Goal: Information Seeking & Learning: Check status

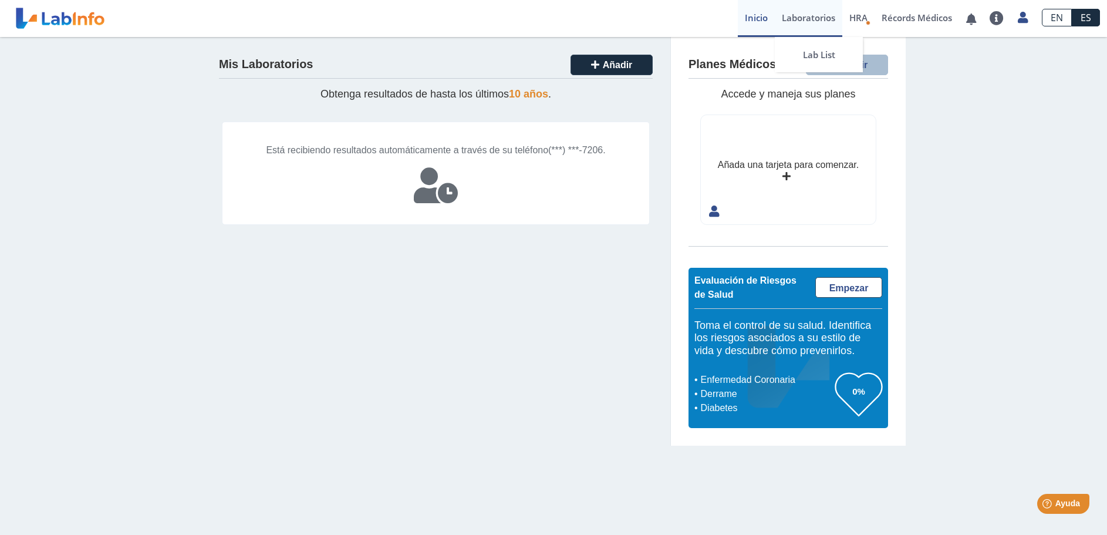
click at [797, 17] on link "Laboratorios" at bounding box center [809, 18] width 68 height 37
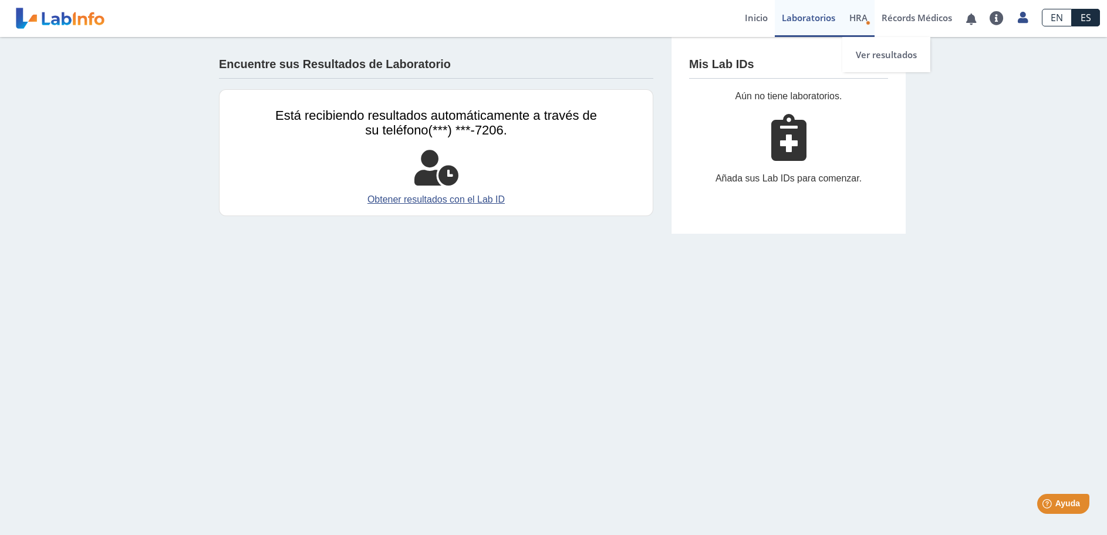
click at [860, 19] on span "HRA" at bounding box center [858, 18] width 18 height 12
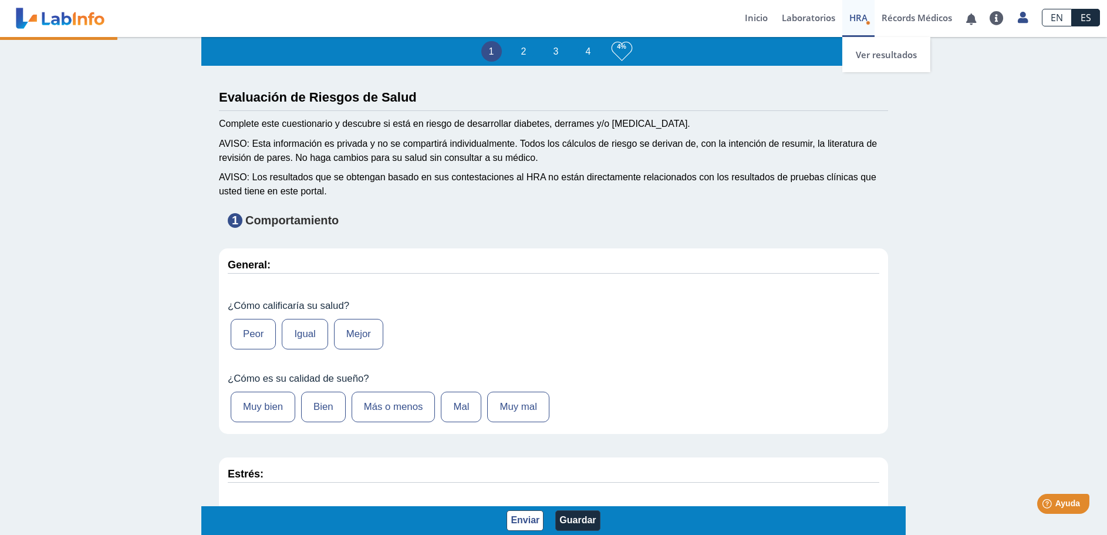
type input "[PERSON_NAME]"
type input "[DATE]"
select select
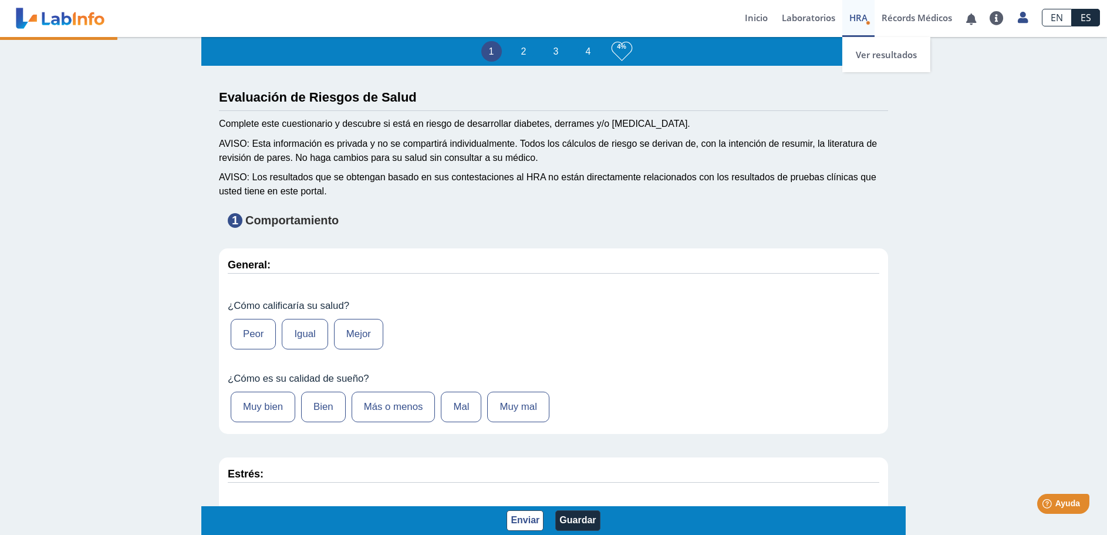
select select
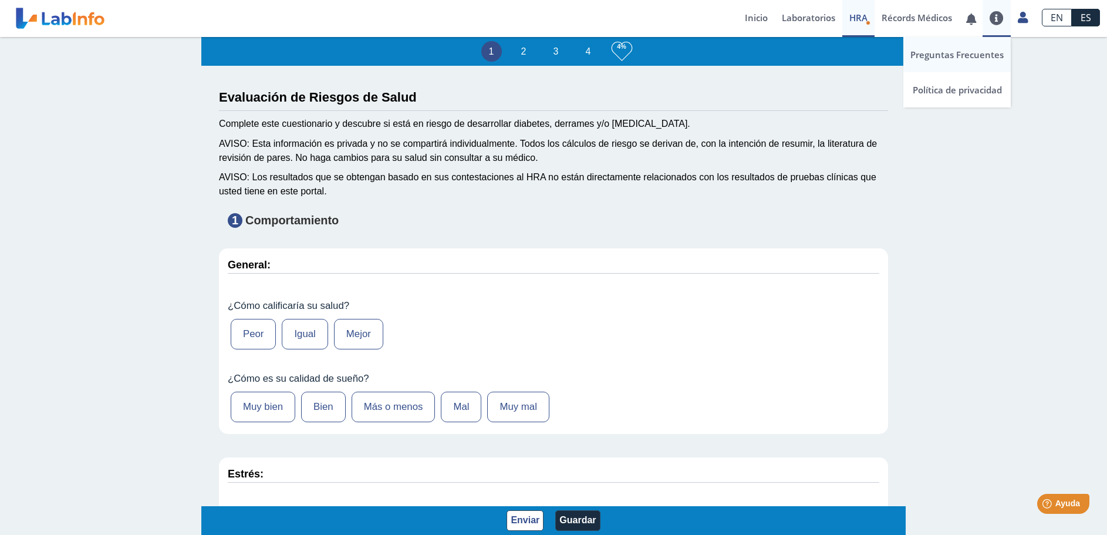
click at [970, 54] on link "Preguntas Frecuentes" at bounding box center [956, 54] width 107 height 35
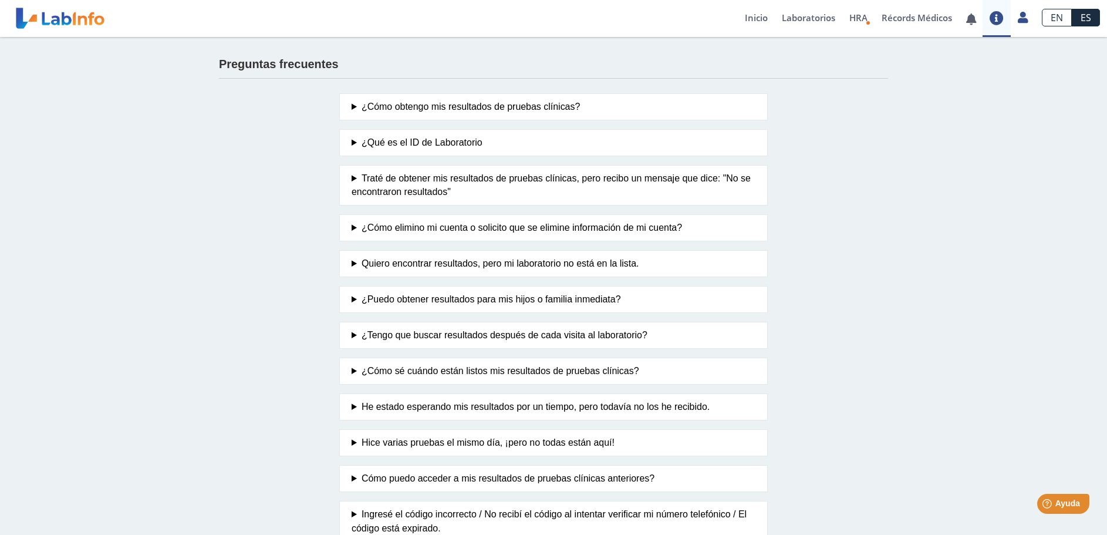
click at [443, 143] on summary "¿Qué es el ID de Laboratorio" at bounding box center [554, 143] width 404 height 14
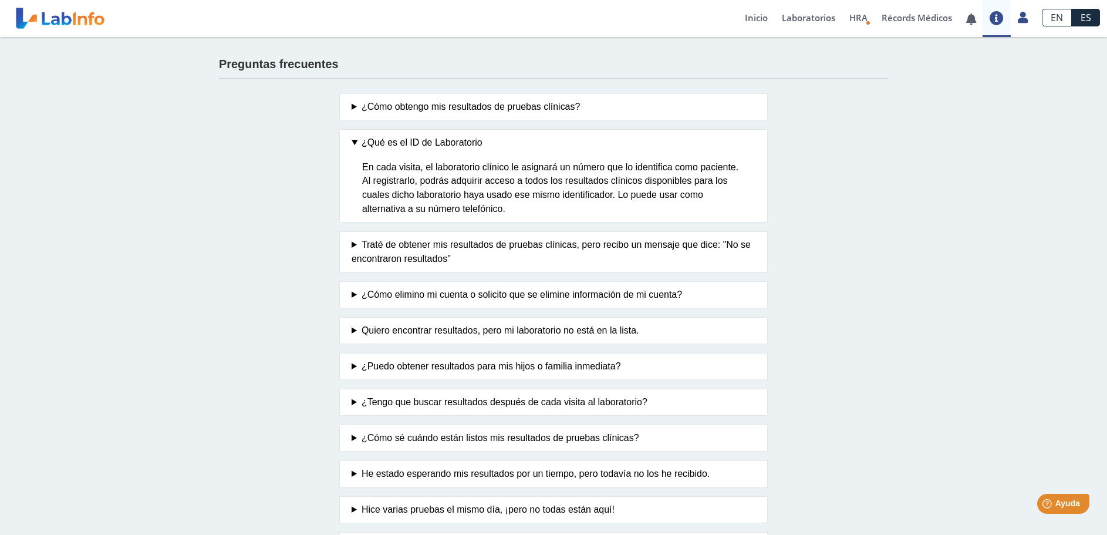
click at [450, 102] on summary "¿Cómo obtengo mis resultados de pruebas clínicas?" at bounding box center [554, 107] width 404 height 14
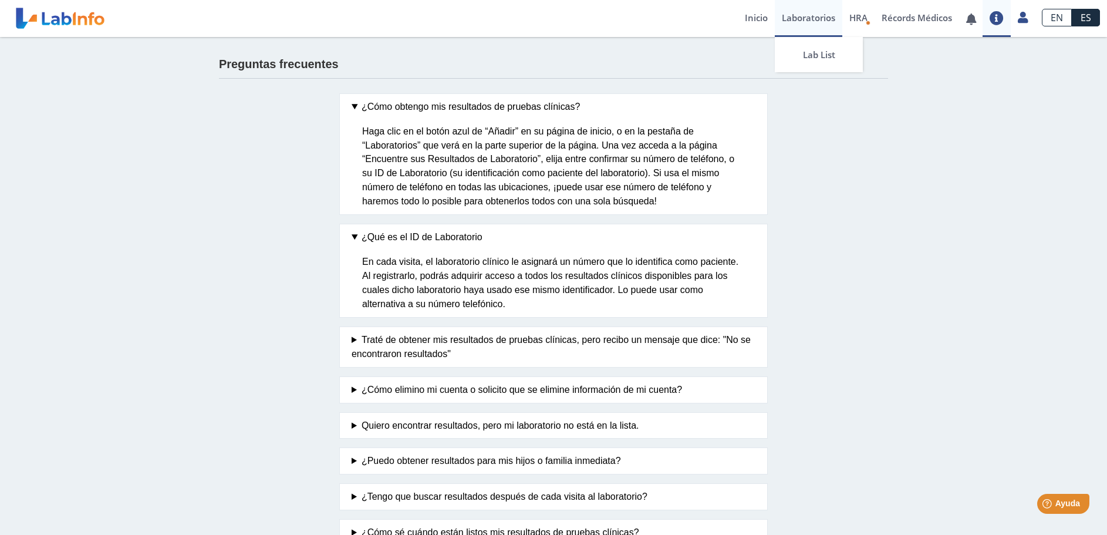
click at [814, 17] on link "Laboratorios" at bounding box center [809, 18] width 68 height 37
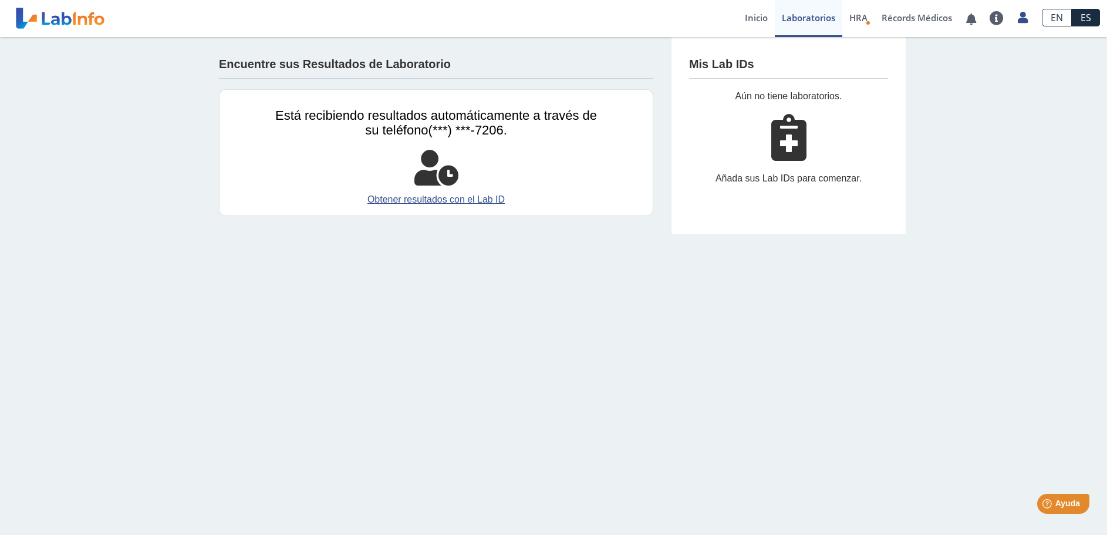
click at [339, 116] on span "Está recibiendo resultados automáticamente a través de su teléfono" at bounding box center [436, 122] width 322 height 29
click at [333, 58] on h4 "Encuentre sus Resultados de Laboratorio" at bounding box center [335, 65] width 232 height 14
click at [974, 21] on link at bounding box center [971, 19] width 24 height 9
click at [963, 48] on link "Preguntas Frecuentes" at bounding box center [956, 54] width 107 height 35
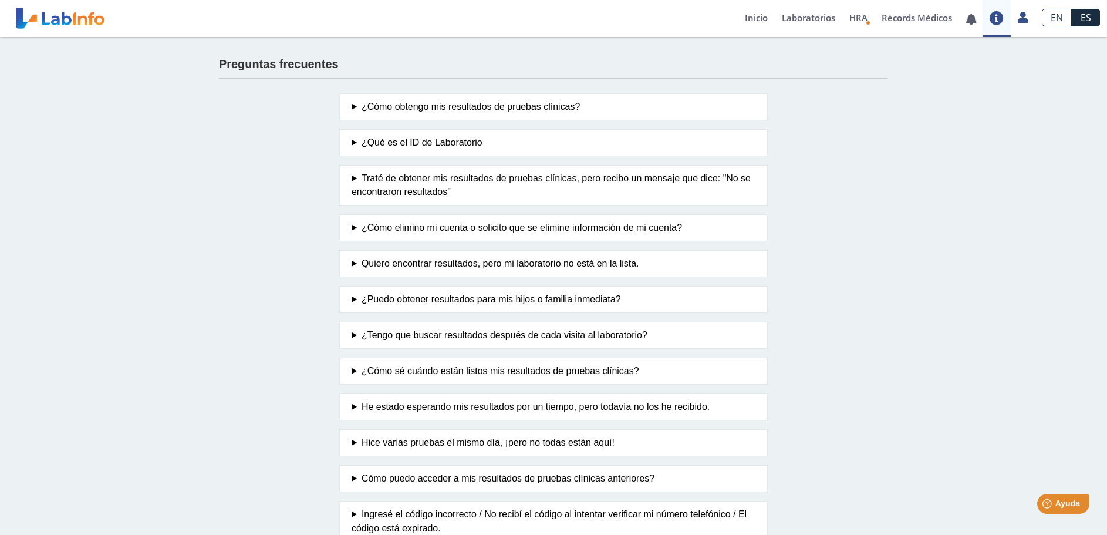
click at [613, 262] on summary "Quiero encontrar resultados, pero mi laboratorio no está en la lista." at bounding box center [554, 264] width 404 height 14
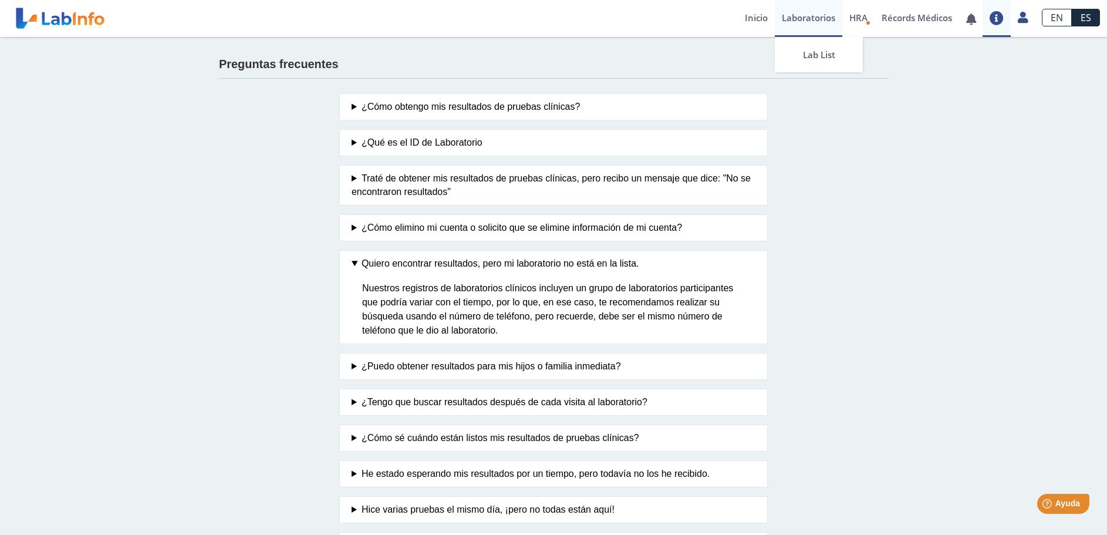
click at [810, 16] on link "Laboratorios" at bounding box center [809, 18] width 68 height 37
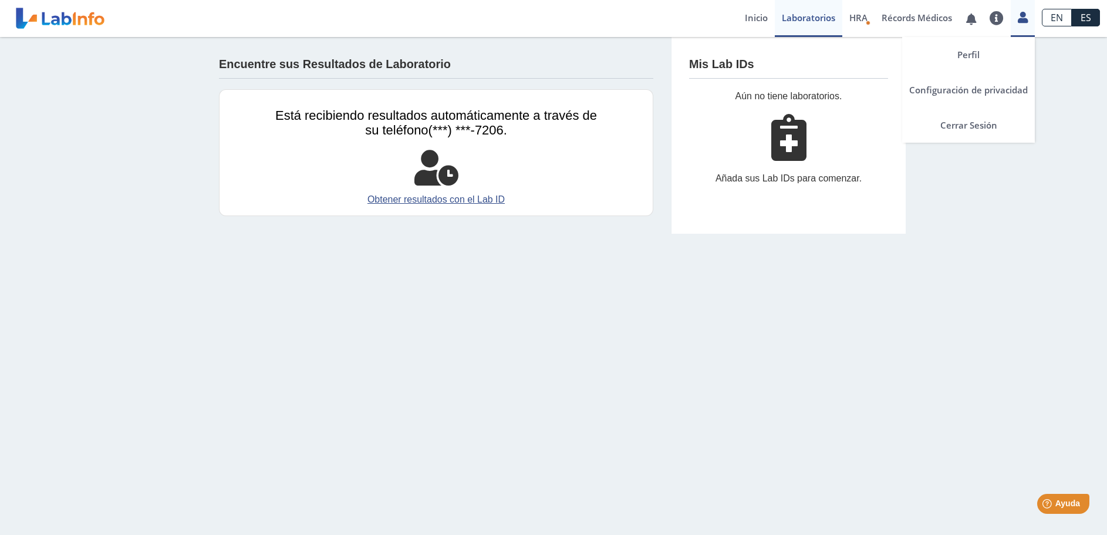
click at [1028, 21] on icon at bounding box center [1023, 17] width 10 height 9
click at [974, 54] on link "Perfil" at bounding box center [968, 54] width 133 height 35
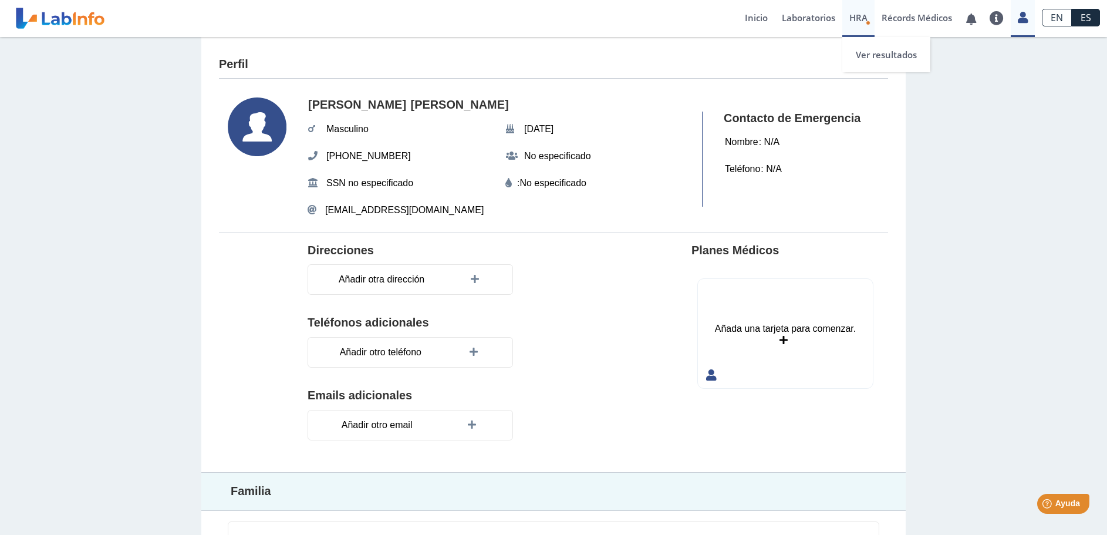
click at [864, 14] on span "HRA" at bounding box center [858, 18] width 18 height 12
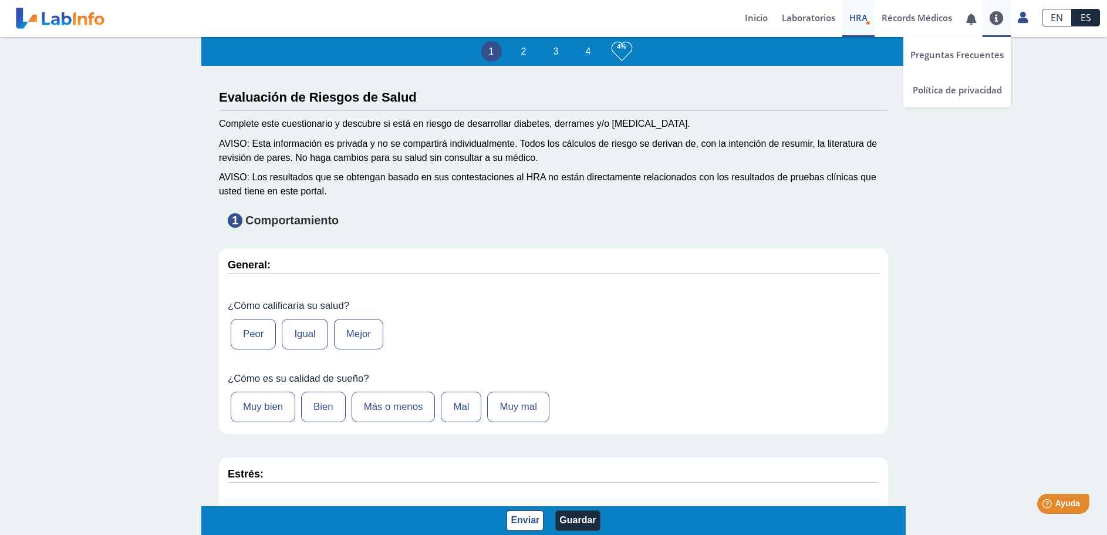
click at [1002, 14] on link at bounding box center [997, 18] width 28 height 14
click at [971, 59] on link "Preguntas Frecuentes" at bounding box center [956, 54] width 107 height 35
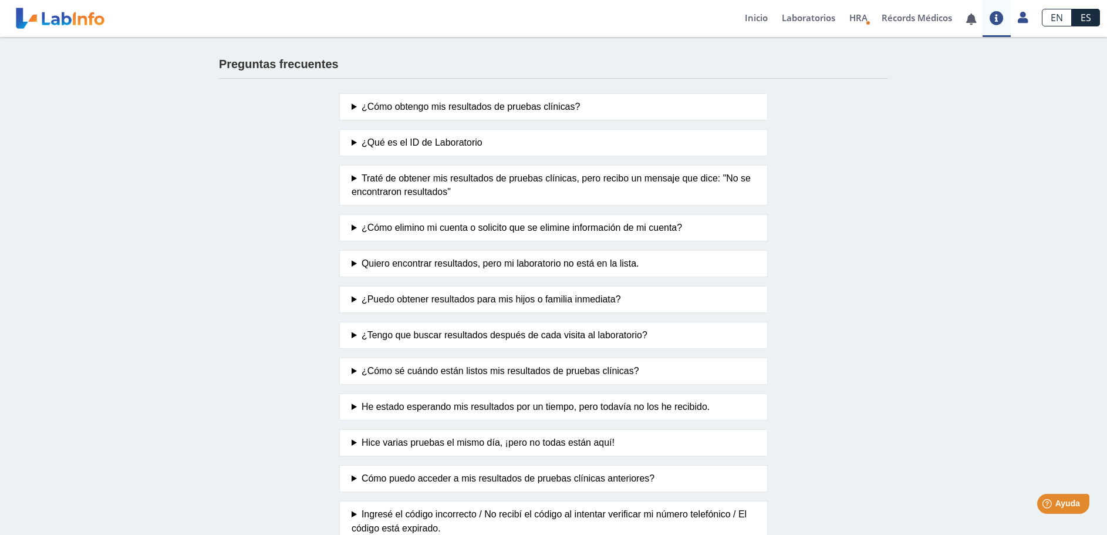
click at [539, 371] on summary "¿Cómo sé cuándo están listos mis resultados de pruebas clínicas?" at bounding box center [554, 371] width 404 height 14
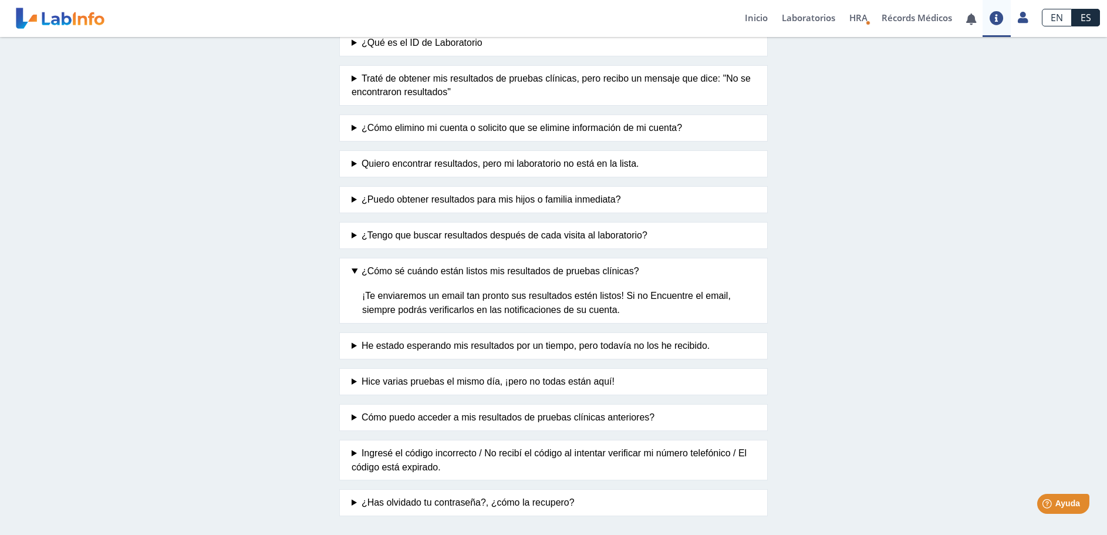
scroll to position [107, 0]
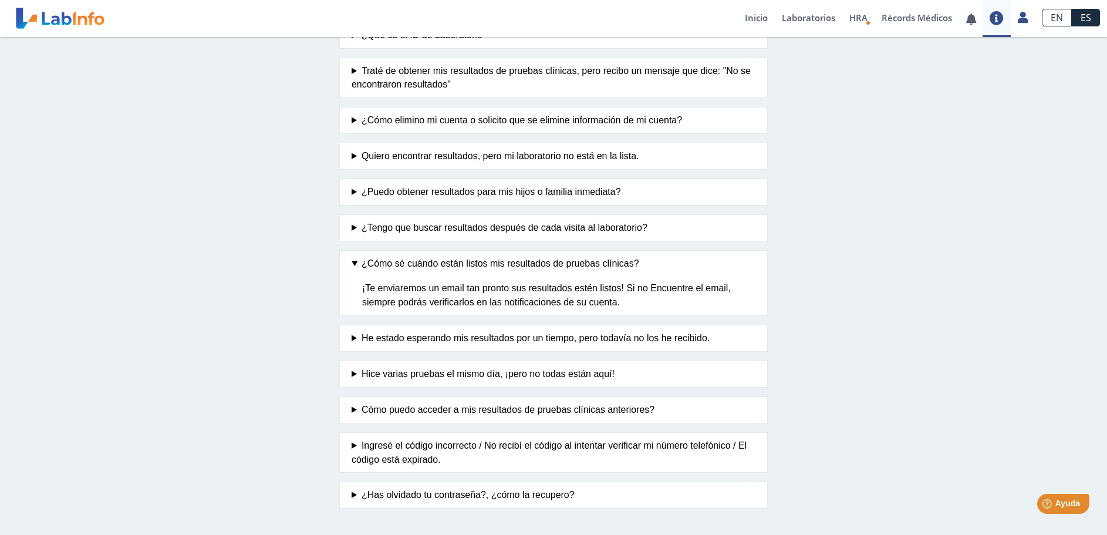
click at [569, 340] on summary "He estado esperando mis resultados por un tiempo, pero todavía no los he recibi…" at bounding box center [554, 338] width 404 height 14
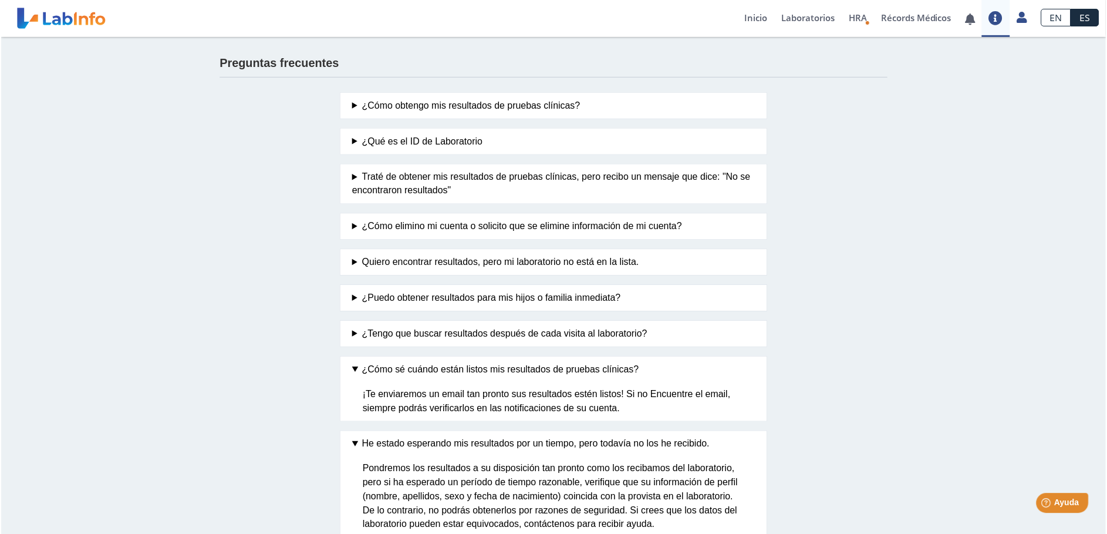
scroll to position [0, 0]
click at [748, 15] on link "Inicio" at bounding box center [756, 18] width 37 height 37
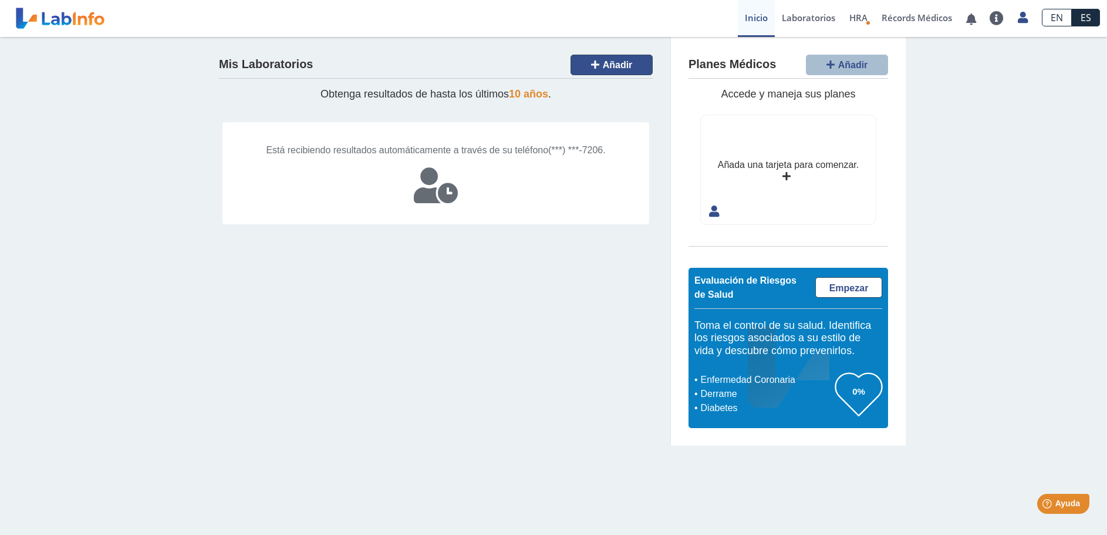
click at [625, 62] on span "Añadir" at bounding box center [618, 65] width 30 height 10
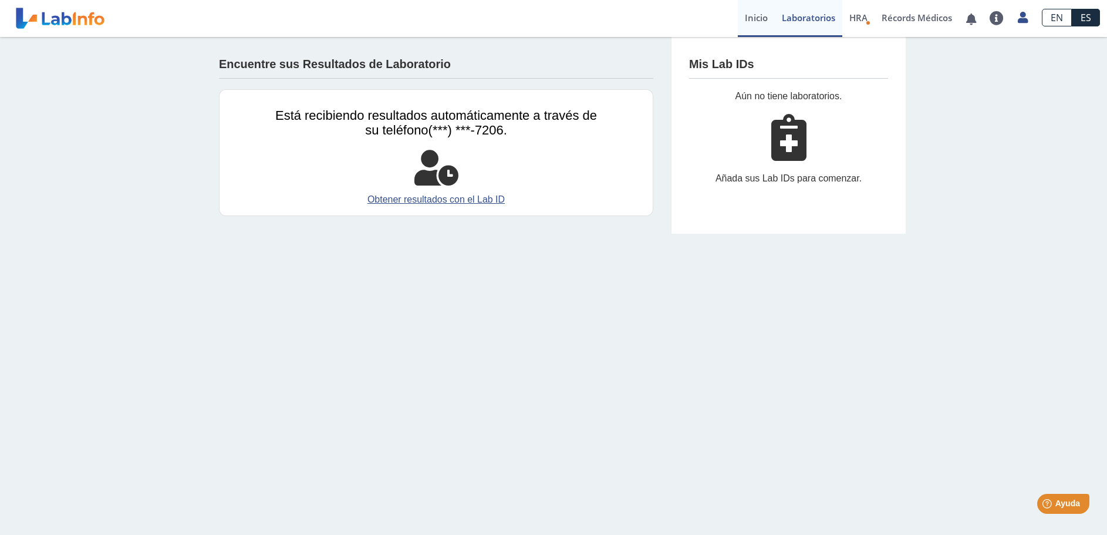
click at [760, 21] on link "Inicio" at bounding box center [756, 18] width 37 height 37
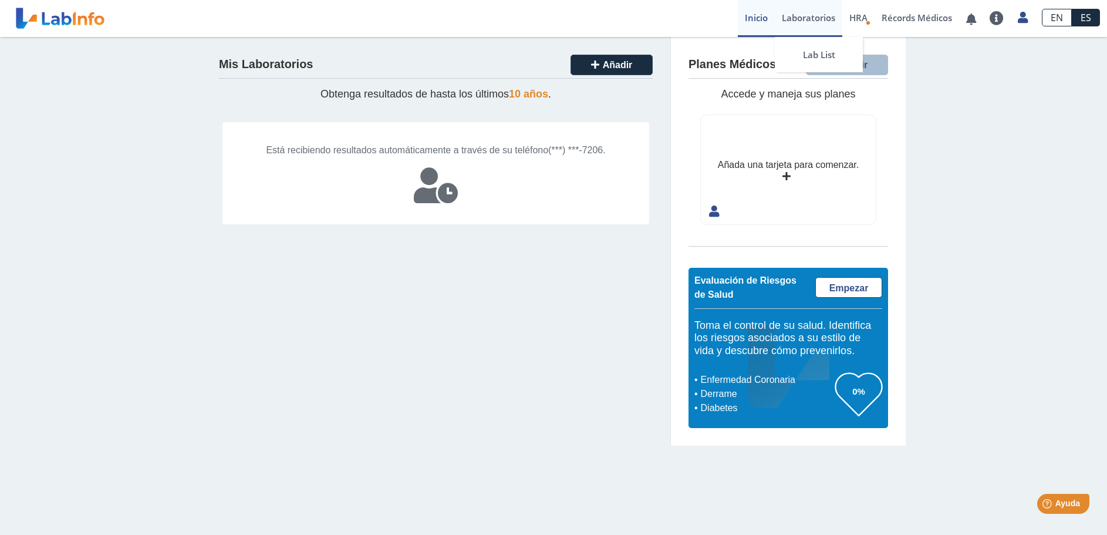
click at [791, 20] on link "Laboratorios" at bounding box center [809, 18] width 68 height 37
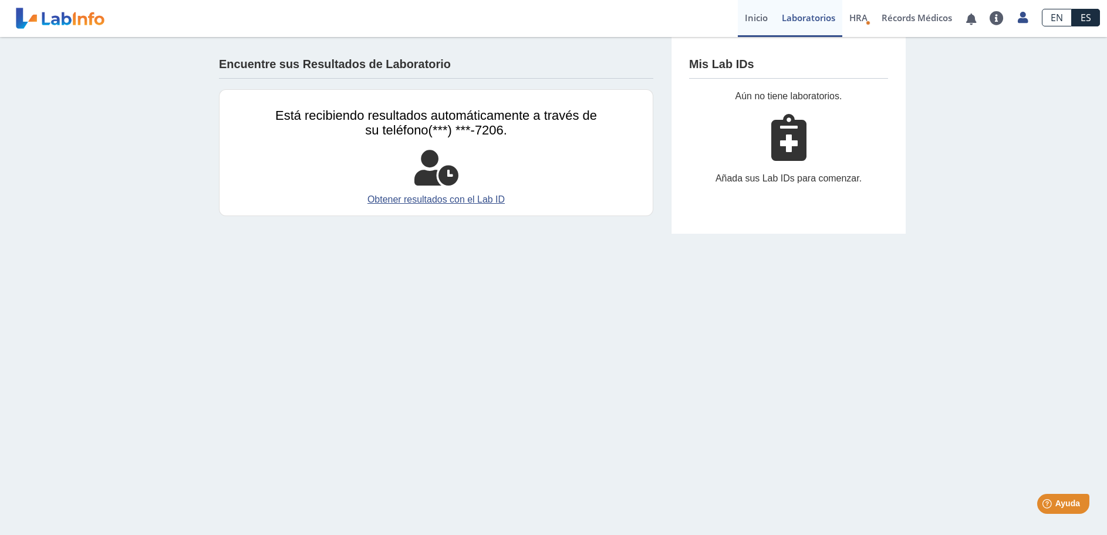
click at [762, 18] on link "Inicio" at bounding box center [756, 18] width 37 height 37
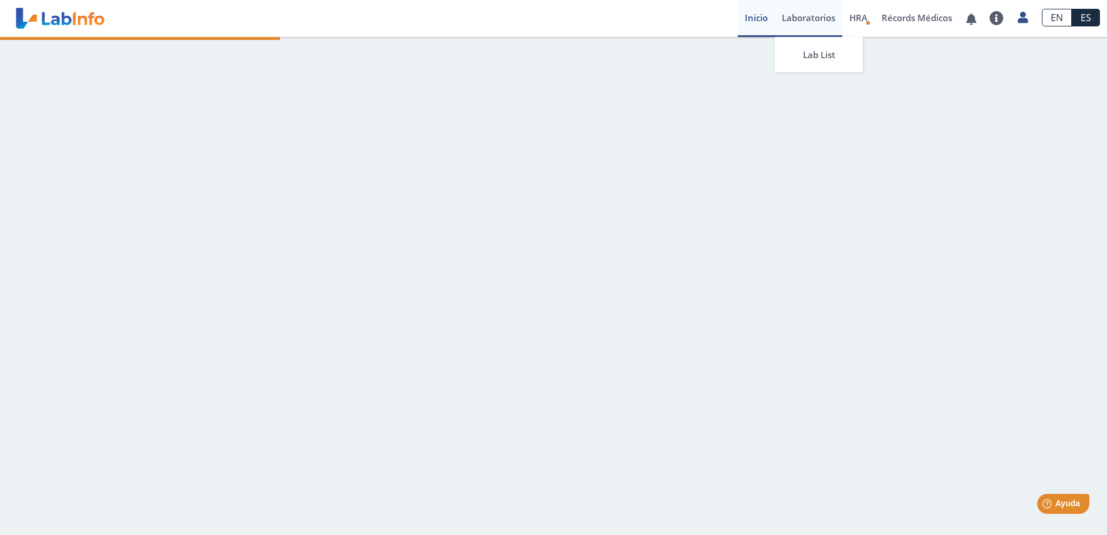
click at [800, 18] on link "Laboratorios" at bounding box center [809, 18] width 68 height 37
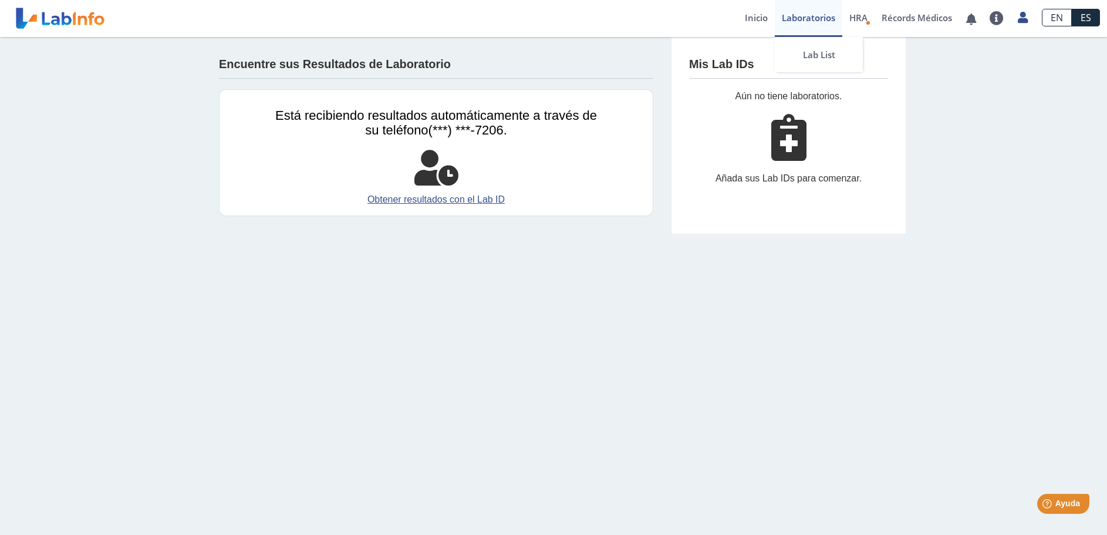
click at [799, 13] on link "Laboratorios" at bounding box center [809, 18] width 68 height 37
click at [751, 17] on link "Inicio" at bounding box center [756, 18] width 37 height 37
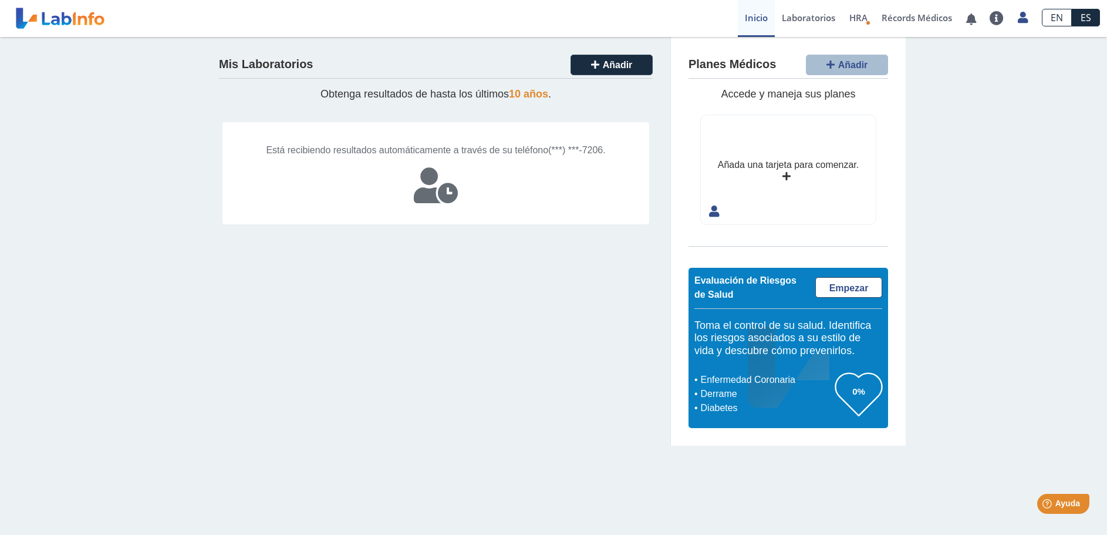
click at [751, 65] on h4 "Planes Médicos" at bounding box center [732, 65] width 87 height 14
click at [811, 15] on link "Laboratorios" at bounding box center [809, 18] width 68 height 37
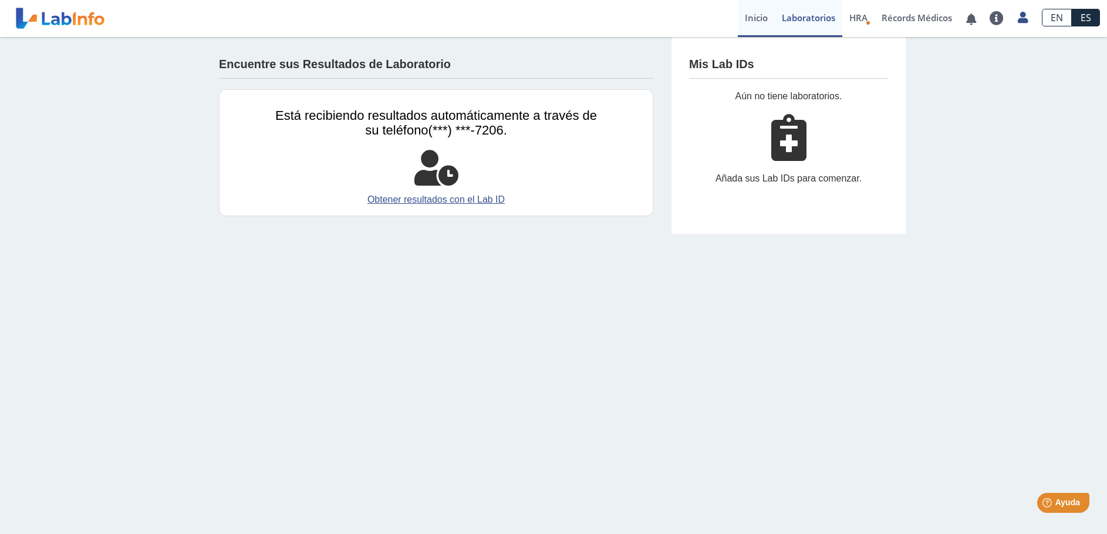
click at [748, 16] on link "Inicio" at bounding box center [756, 18] width 37 height 37
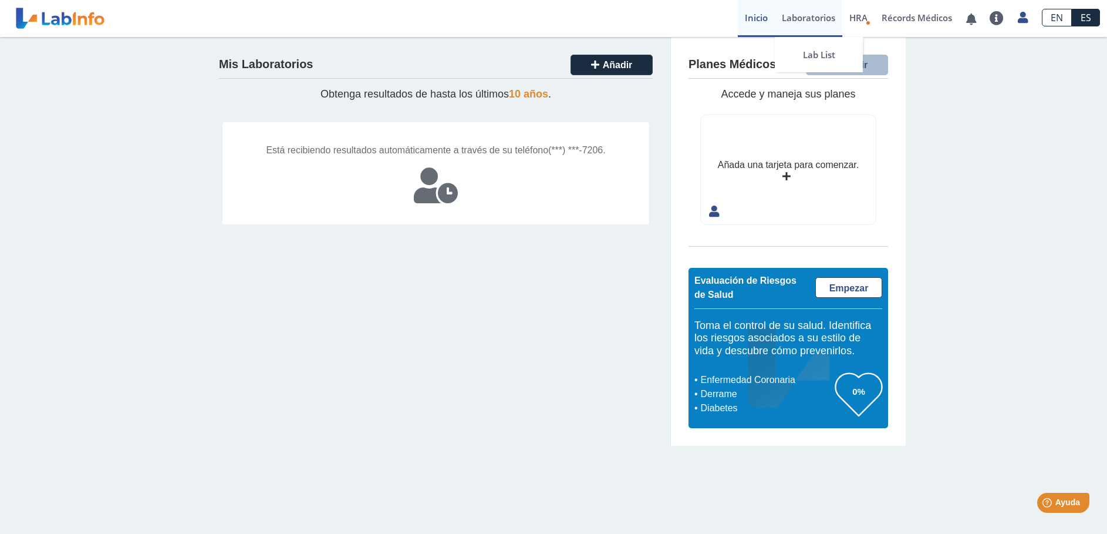
click at [808, 21] on link "Laboratorios" at bounding box center [809, 18] width 68 height 37
